Goal: Transaction & Acquisition: Download file/media

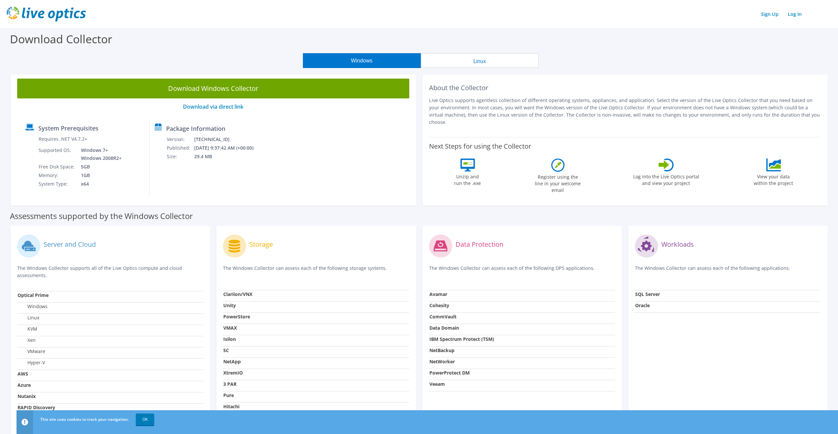
click at [657, 21] on div "Sign Up Log In" at bounding box center [419, 14] width 825 height 15
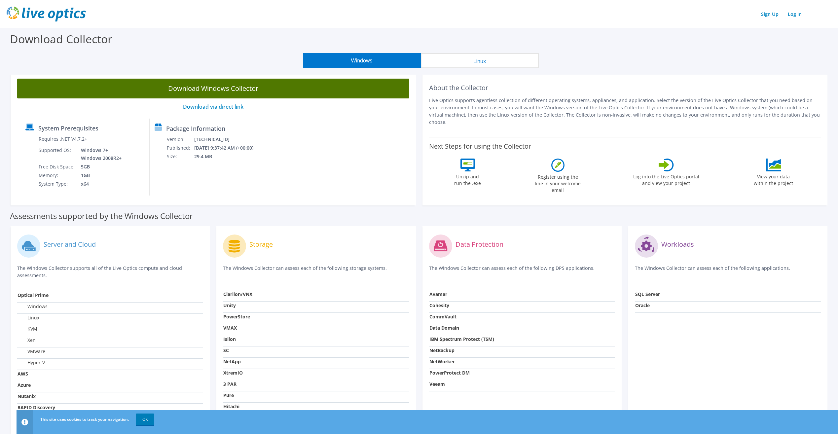
click at [201, 90] on link "Download Windows Collector" at bounding box center [213, 89] width 392 height 20
